Goal: Transaction & Acquisition: Purchase product/service

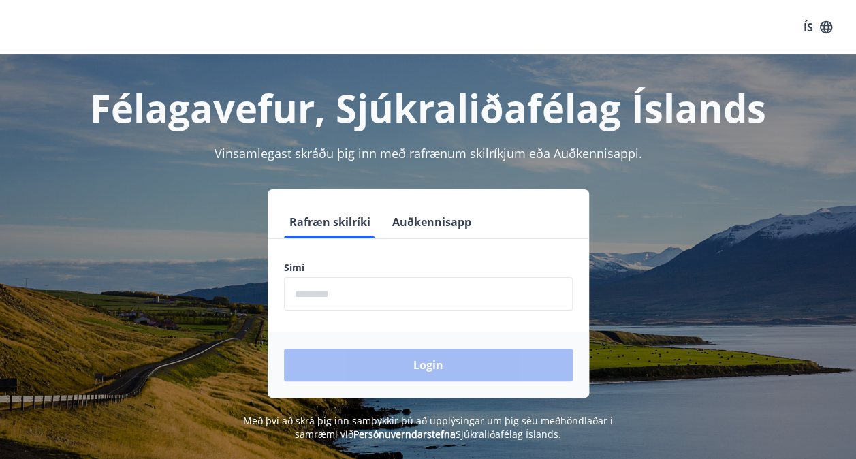
click at [449, 294] on input "phone" at bounding box center [428, 293] width 289 height 33
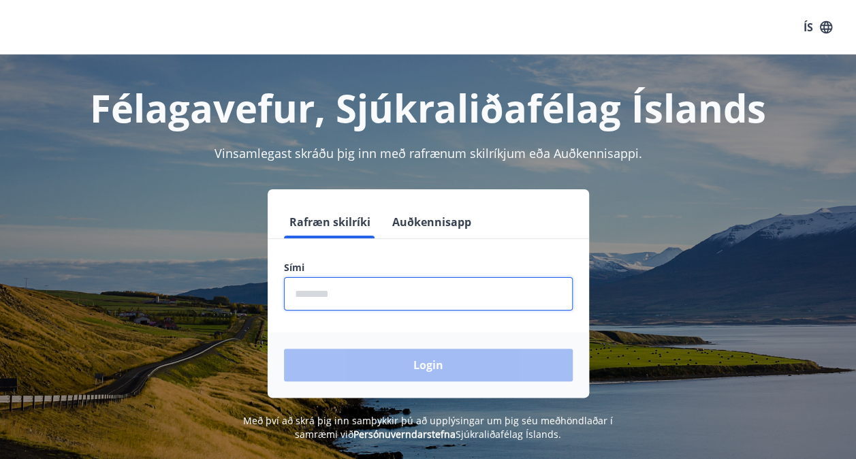
type input "********"
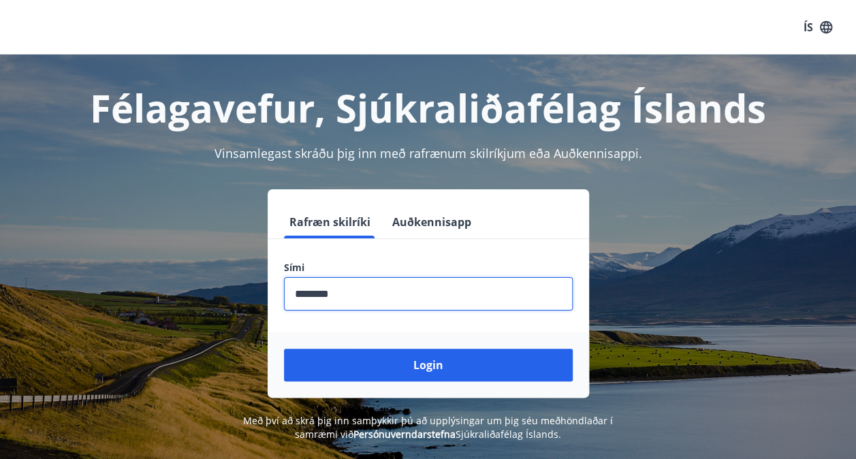
click at [414, 370] on button "Login" at bounding box center [428, 365] width 289 height 33
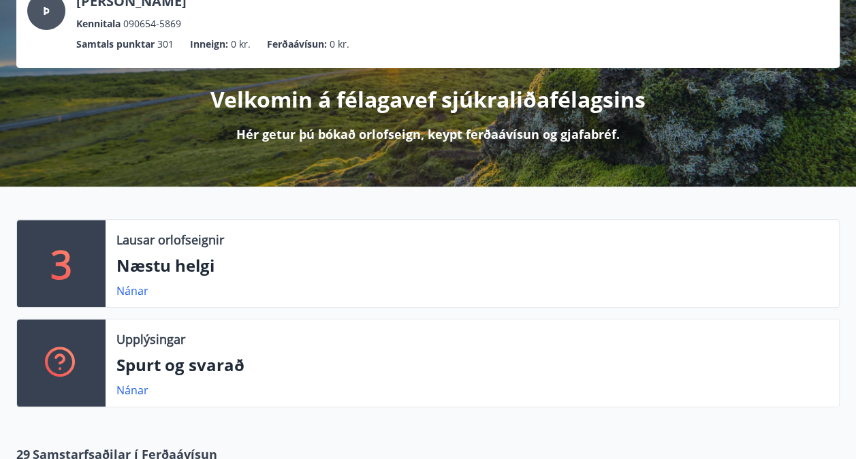
scroll to position [106, 0]
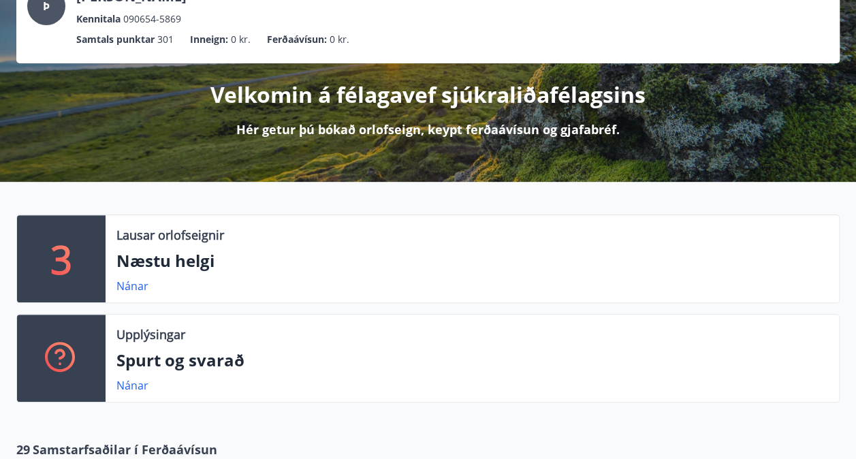
click at [244, 271] on p "Næstu helgi" at bounding box center [472, 260] width 712 height 23
click at [185, 257] on p "Næstu helgi" at bounding box center [472, 260] width 712 height 23
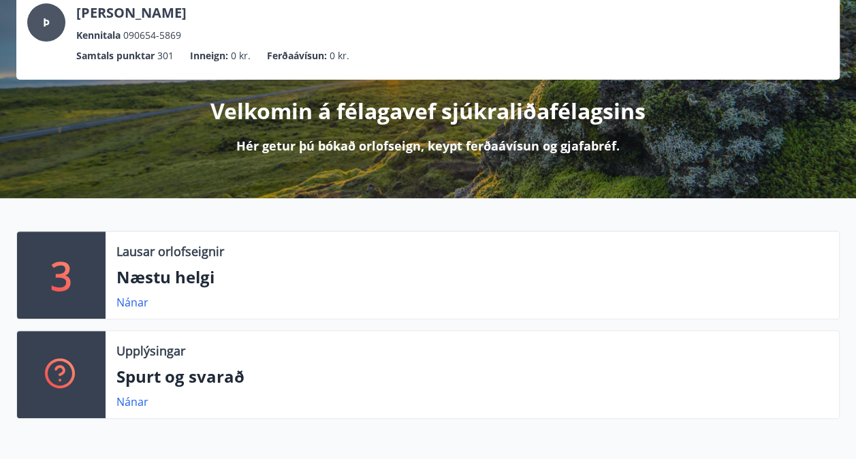
scroll to position [76, 0]
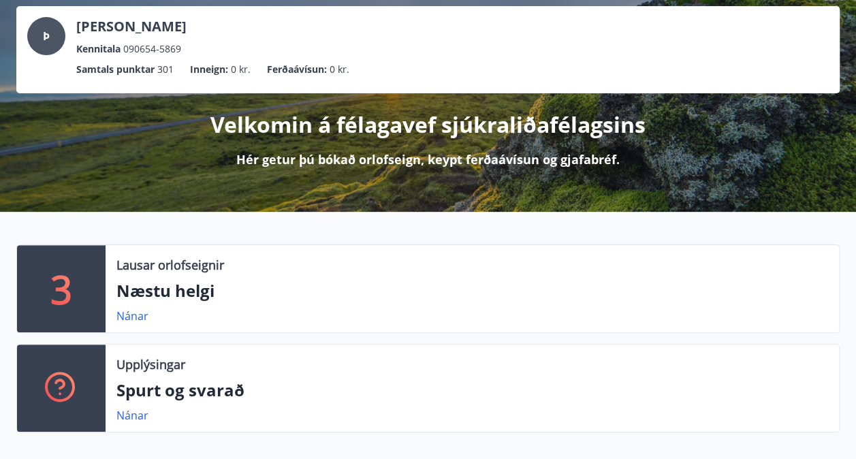
click at [309, 65] on p "Ferðaávísun :" at bounding box center [297, 69] width 60 height 15
click at [529, 415] on div "Nánar" at bounding box center [472, 415] width 712 height 16
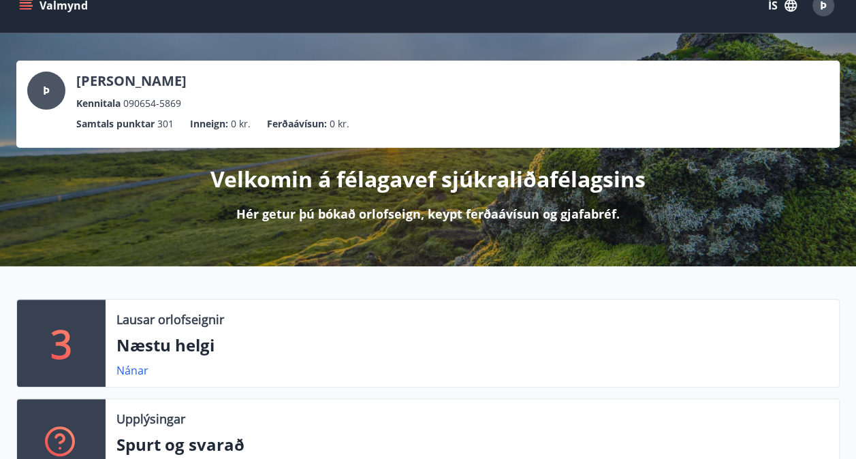
scroll to position [12, 0]
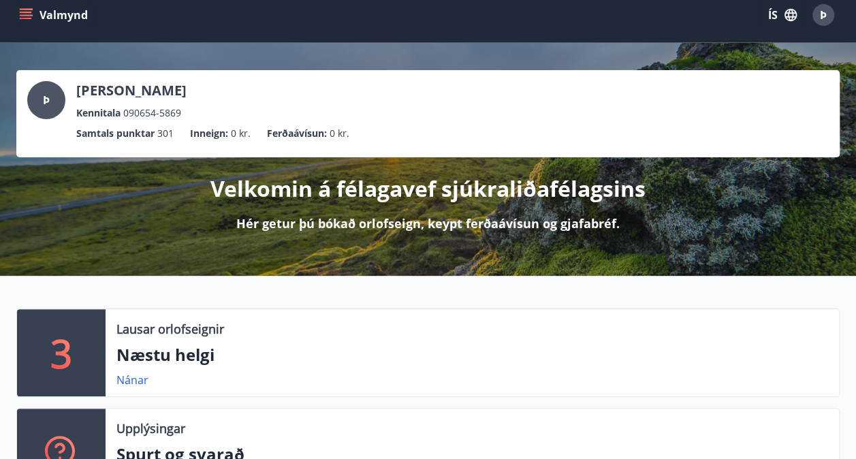
click at [503, 219] on p "Hér getur þú bókað orlofseign, keypt ferðaávísun og gjafabréf." at bounding box center [427, 223] width 383 height 18
click at [333, 223] on p "Hér getur þú bókað orlofseign, keypt ferðaávísun og gjafabréf." at bounding box center [427, 223] width 383 height 18
click at [56, 110] on div "Þ" at bounding box center [46, 100] width 38 height 38
click at [49, 102] on span "Þ" at bounding box center [46, 100] width 7 height 15
click at [418, 204] on div "Velkomin á félagavef sjúkraliðafélagsins Hér getur þú bókað orlofseign, keypt f…" at bounding box center [427, 194] width 823 height 75
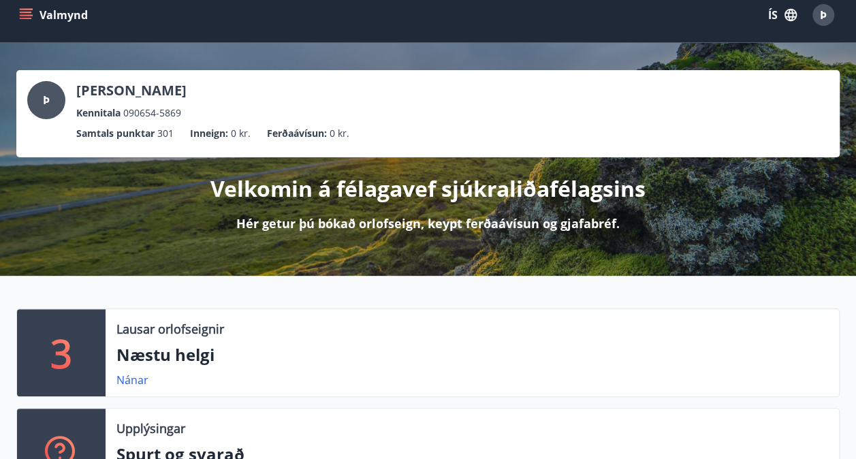
click at [322, 138] on p "Ferðaávísun :" at bounding box center [297, 133] width 60 height 15
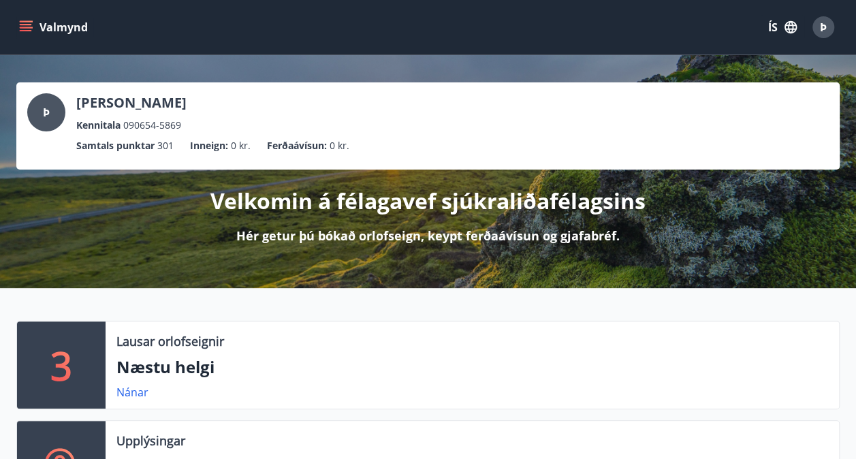
click at [67, 25] on button "Valmynd" at bounding box center [54, 27] width 77 height 25
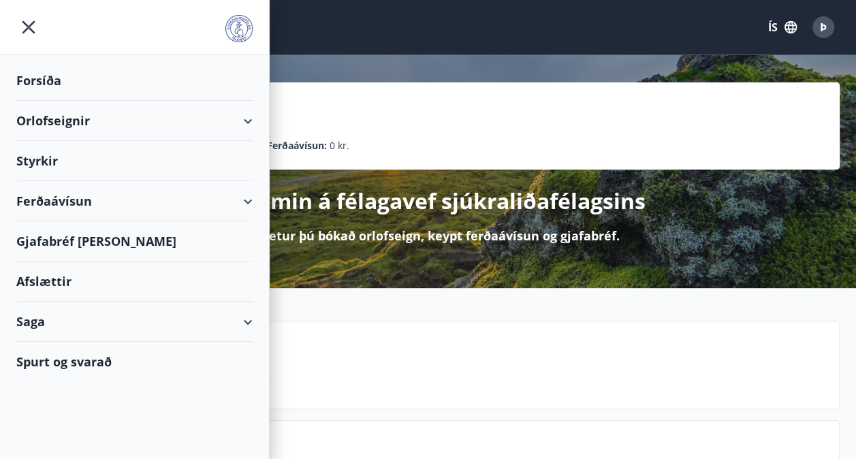
click at [69, 203] on div "Ferðaávísun" at bounding box center [134, 201] width 236 height 40
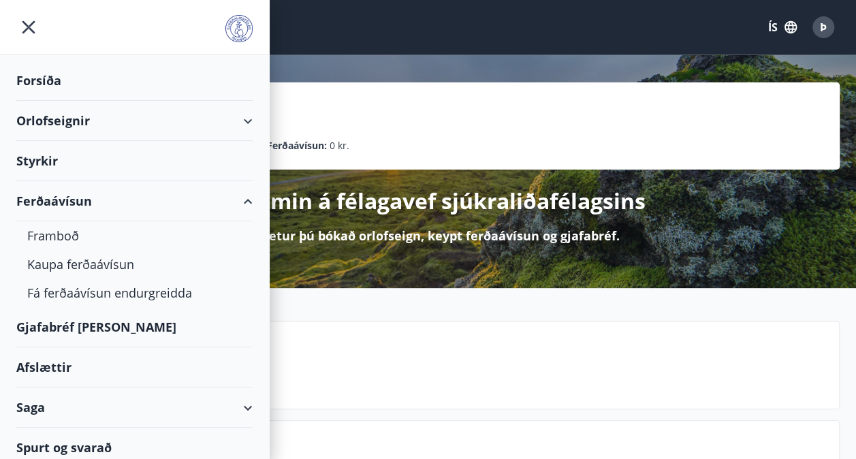
click at [86, 261] on div "Kaupa ferðaávísun" at bounding box center [134, 264] width 214 height 29
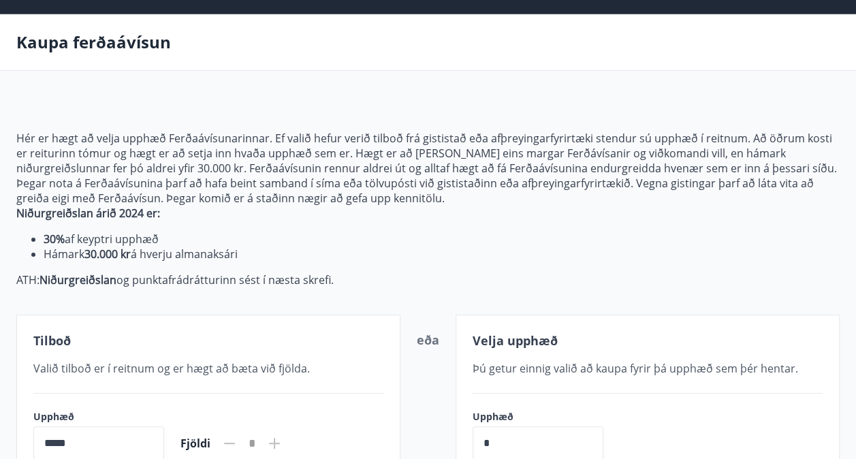
scroll to position [40, 0]
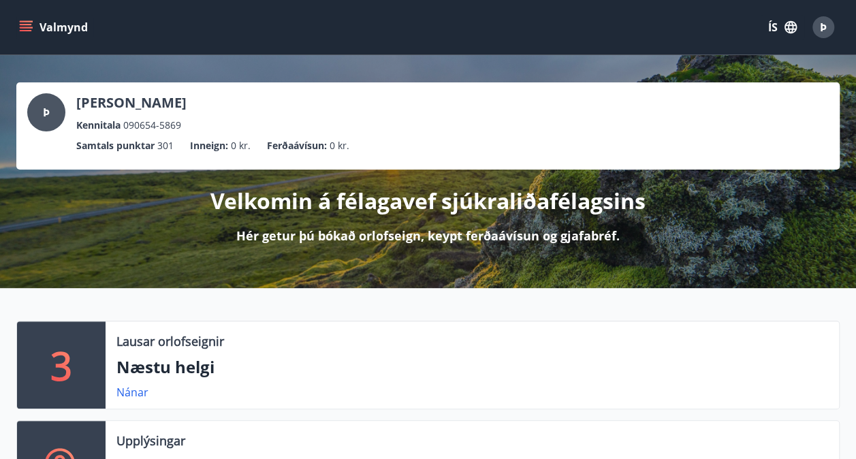
click at [23, 27] on icon "menu" at bounding box center [27, 27] width 15 height 1
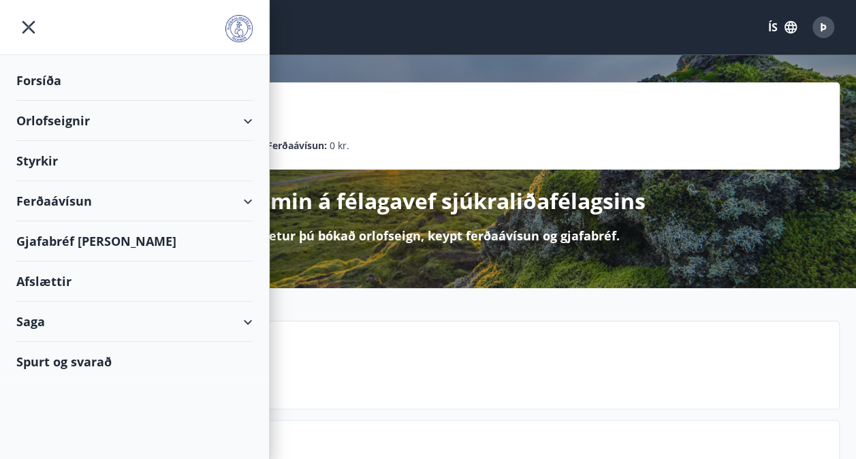
click at [106, 243] on div "Gjafabréf og kort" at bounding box center [134, 241] width 236 height 40
